Goal: Transaction & Acquisition: Book appointment/travel/reservation

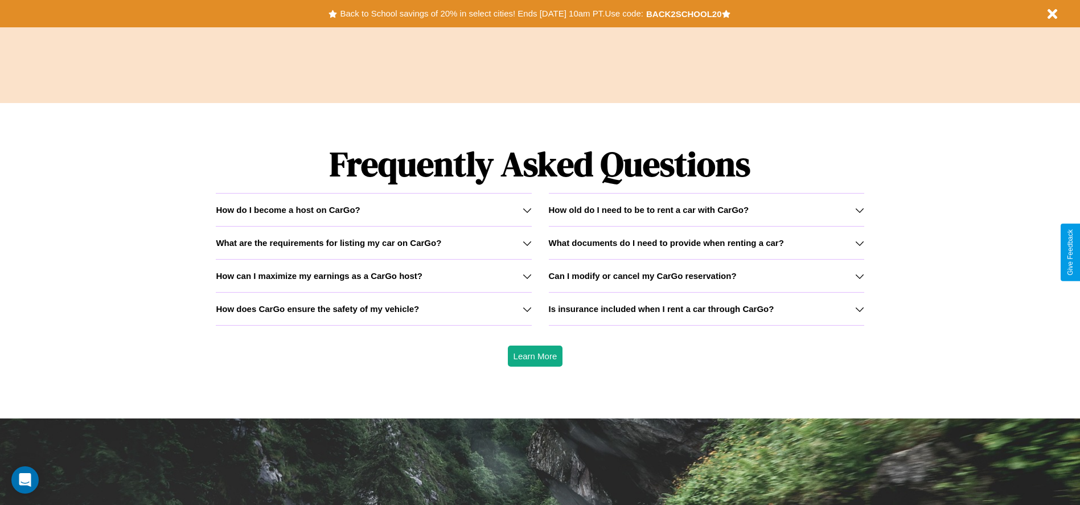
scroll to position [1634, 0]
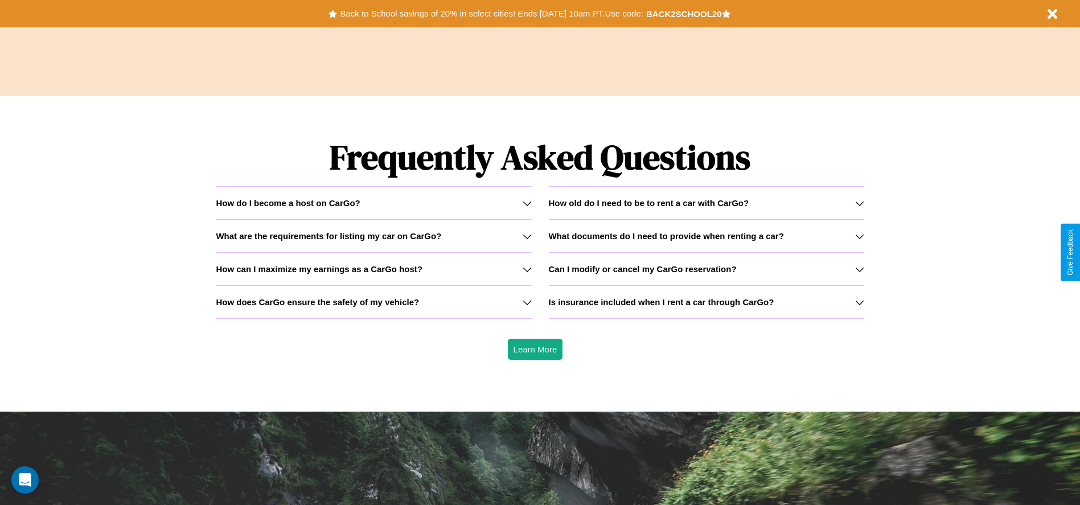
click at [859, 302] on icon at bounding box center [859, 302] width 9 height 9
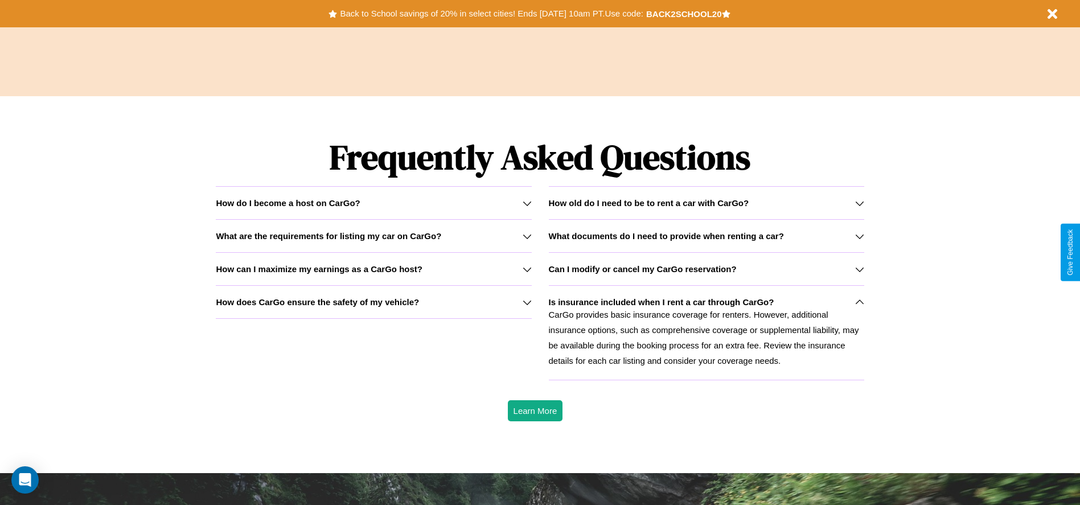
click at [527, 236] on icon at bounding box center [527, 236] width 9 height 9
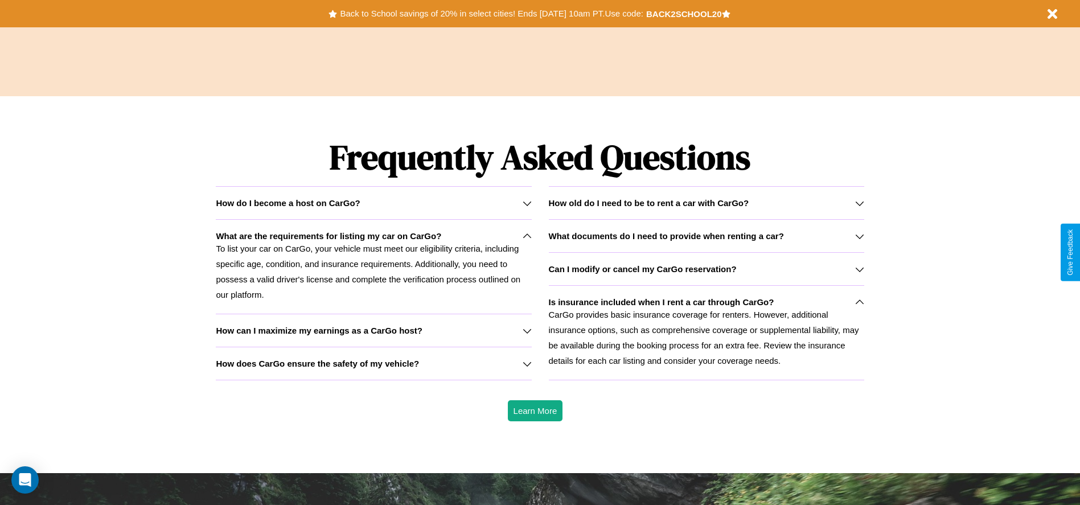
click at [706, 333] on p "CarGo provides basic insurance coverage for renters. However, additional insura…" at bounding box center [706, 337] width 315 height 61
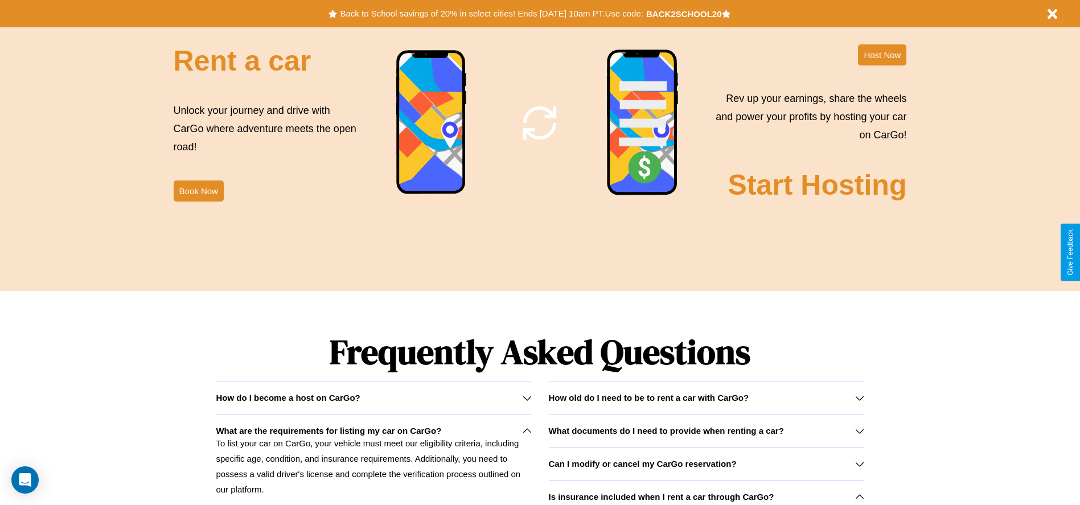
scroll to position [1377, 0]
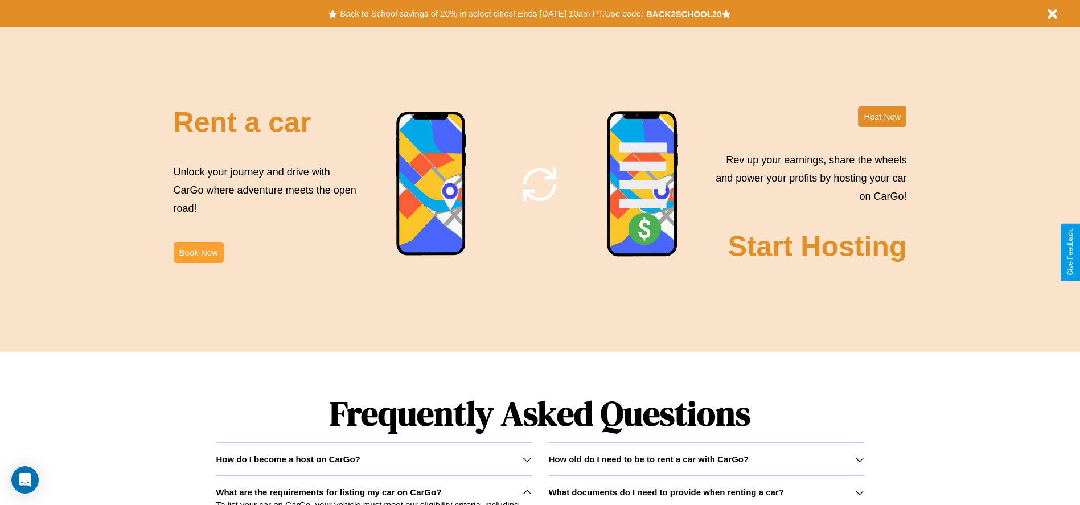
click at [198, 252] on button "Book Now" at bounding box center [199, 252] width 50 height 21
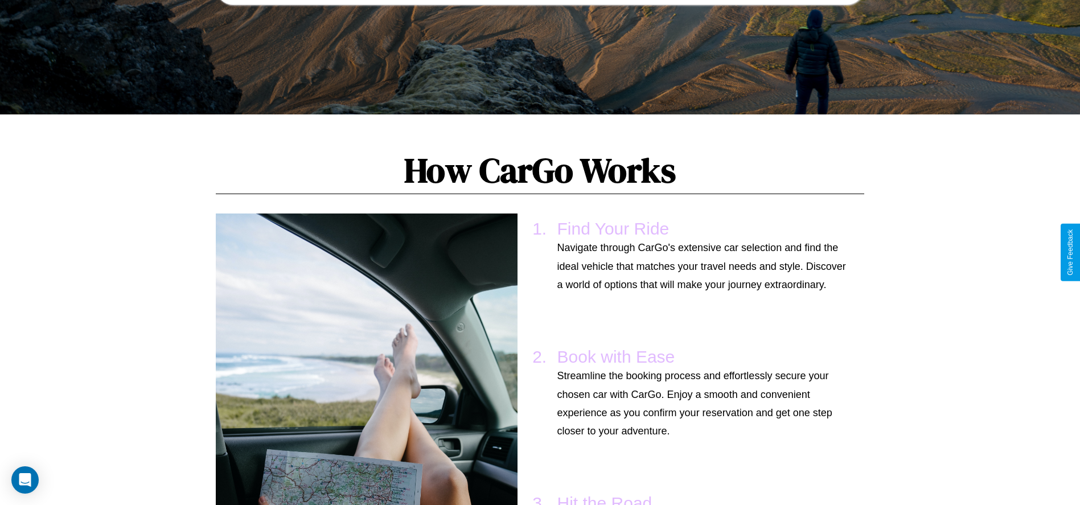
scroll to position [43, 0]
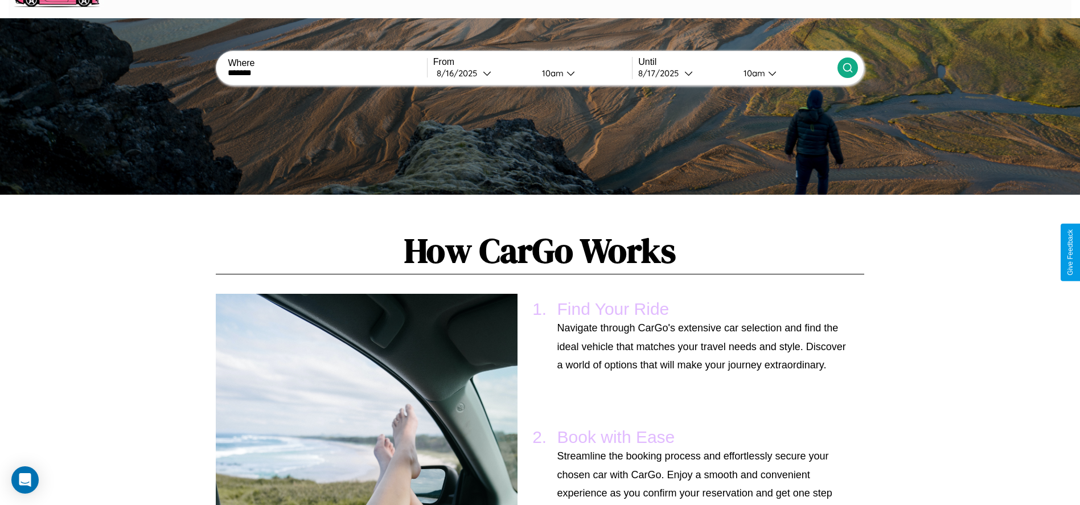
type input "*******"
click at [847, 68] on icon at bounding box center [847, 67] width 11 height 11
